Goal: Information Seeking & Learning: Learn about a topic

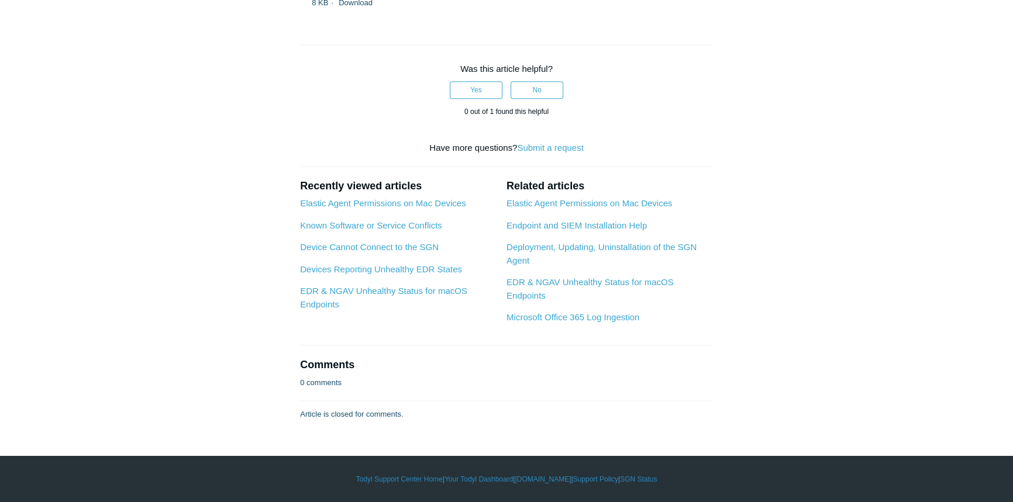
scroll to position [3489, 0]
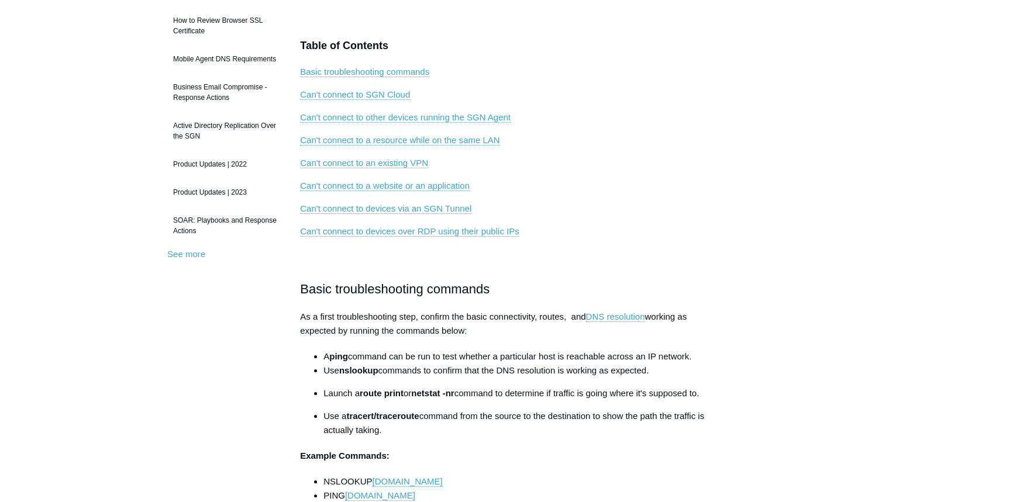
scroll to position [203, 0]
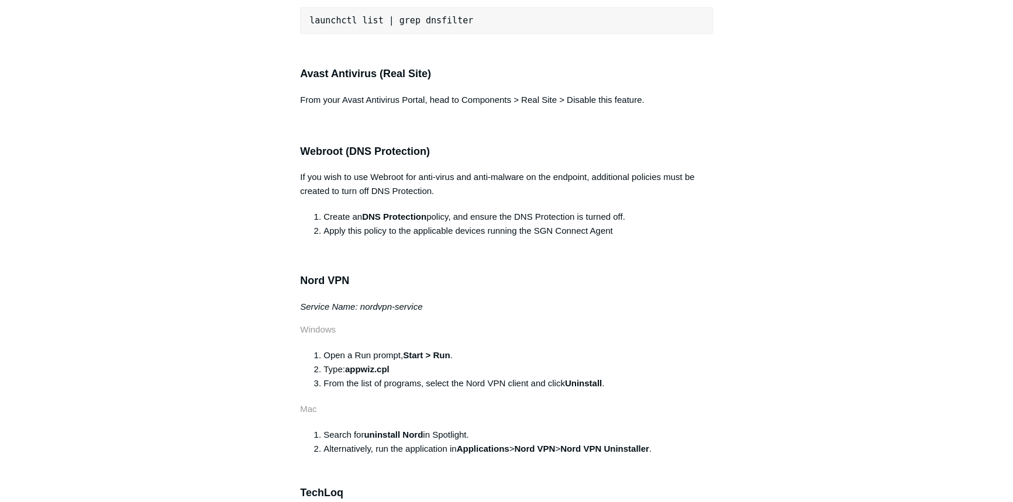
scroll to position [1329, 0]
